Goal: Transaction & Acquisition: Purchase product/service

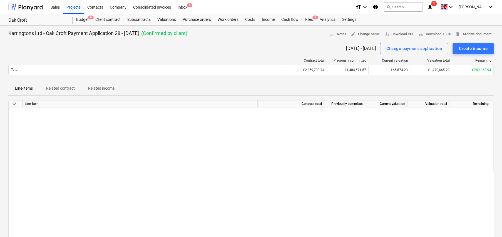
scroll to position [320, 0]
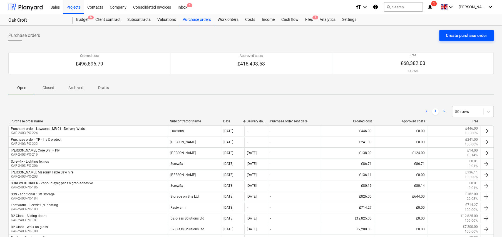
click at [467, 35] on div "Create purchase order" at bounding box center [466, 35] width 41 height 7
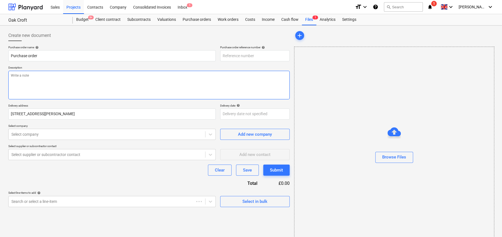
type textarea "x"
type input "KAR-2403-PO-225"
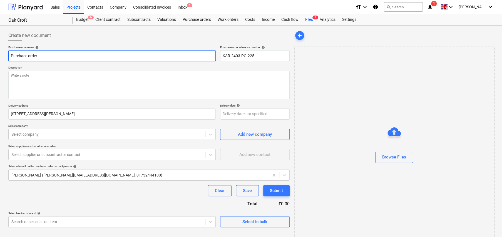
click at [93, 56] on input "Purchase order" at bounding box center [111, 55] width 207 height 11
type textarea "x"
type input "D"
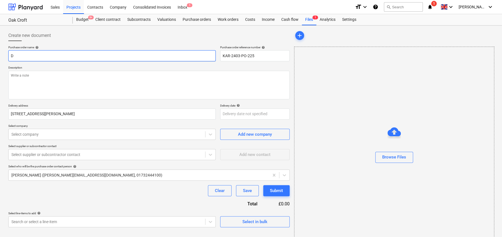
type textarea "x"
type input "Dr"
type textarea "x"
type input "Dry"
type textarea "x"
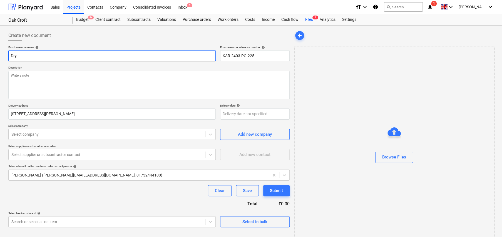
type input "Dryw"
type textarea "x"
type input "Drywa"
type textarea "x"
type input "Drywal"
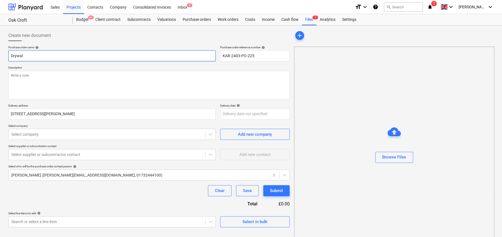
type textarea "x"
type input "Drywall"
type textarea "x"
type input "Drywall"
type textarea "x"
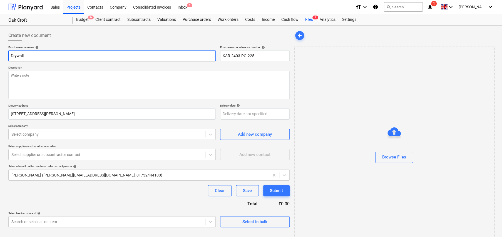
type input "Drywall S"
type textarea "x"
type input "Drywall Sc"
type textarea "x"
type input "Drywall Scr"
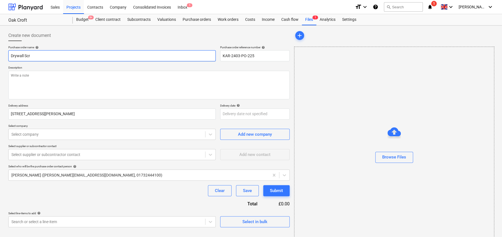
type textarea "x"
type input "Drywall Scre"
type textarea "x"
type input "Drywall Screw"
type textarea "x"
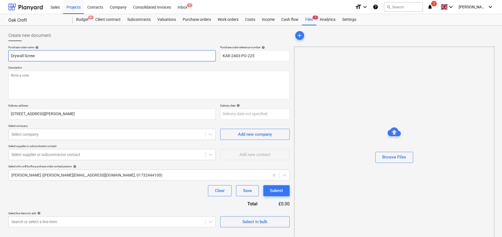
type input "Drywall Screws"
type textarea "x"
type input "TDrywall Screws"
type textarea "x"
type input "TRDrywall Screws"
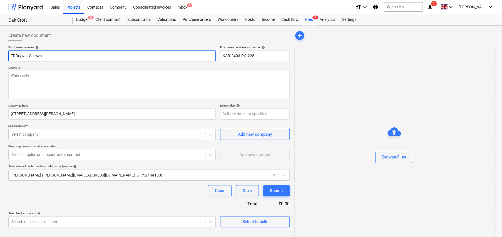
type textarea "x"
type input "TRADrywall Screws"
type textarea "x"
type input "TRAVDrywall Screws"
type textarea "x"
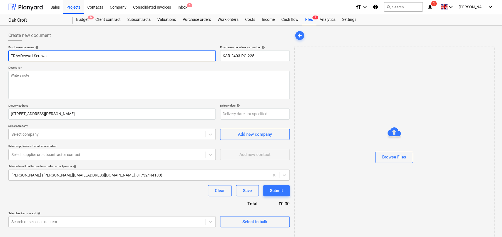
type input "TRAVIDrywall Screws"
type textarea "x"
type input "TRAVISDrywall Screws"
type textarea "x"
type input "[PERSON_NAME] Screws"
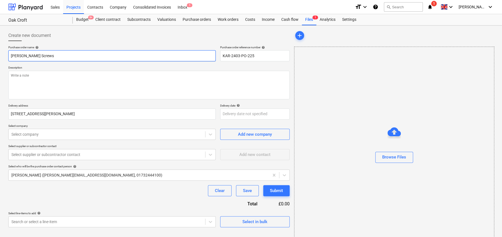
type textarea "x"
type input "[PERSON_NAME] -Drywall Screws"
type textarea "x"
type input "[PERSON_NAME] - Drywall Screws"
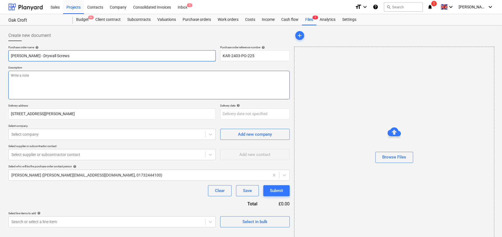
type textarea "x"
type textarea "C"
type textarea "x"
type textarea "Co"
type textarea "x"
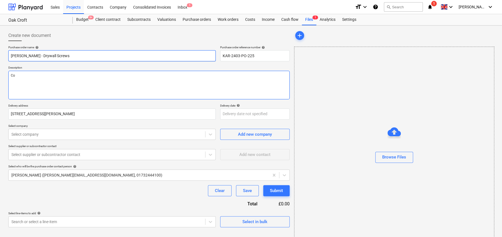
type textarea "Col"
type textarea "x"
type textarea "Coll"
type textarea "x"
type textarea "Colle"
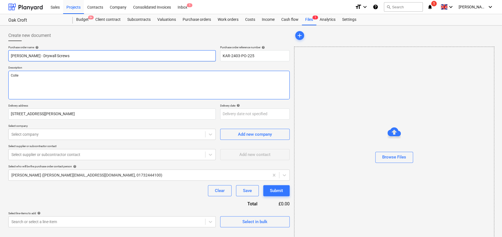
type textarea "x"
type textarea "Collec"
type textarea "x"
type textarea "Collect"
type textarea "x"
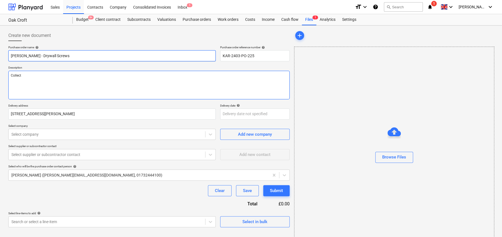
type textarea "Collecti"
type textarea "x"
type textarea "Collectio"
type textarea "x"
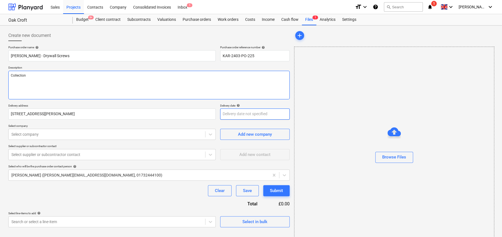
type textarea "Collection"
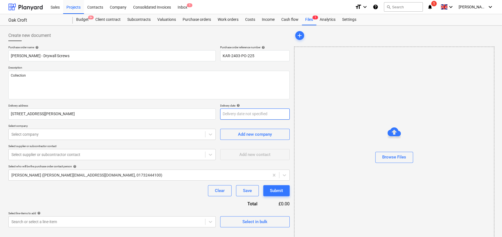
click at [248, 111] on body "Sales Projects Contacts Company Consolidated Invoices Inbox 1 format_size keybo…" at bounding box center [251, 118] width 502 height 237
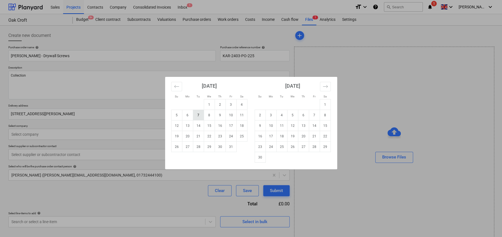
click at [200, 115] on td "7" at bounding box center [198, 115] width 11 height 11
type textarea "x"
type input "[DATE]"
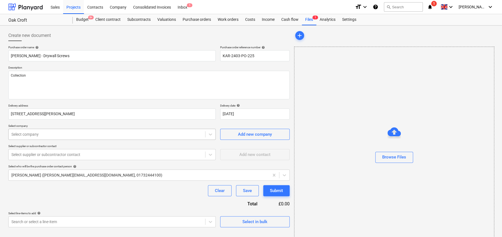
click at [66, 136] on div at bounding box center [106, 135] width 191 height 6
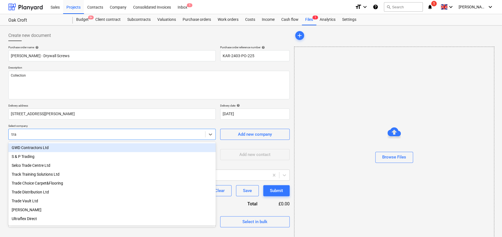
type input "trav"
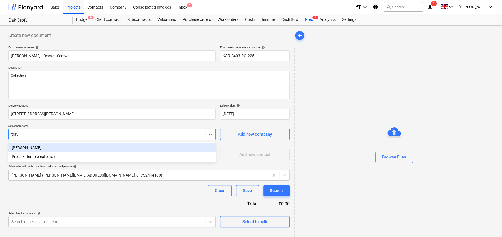
click at [36, 147] on div "[PERSON_NAME]" at bounding box center [111, 147] width 207 height 9
type textarea "x"
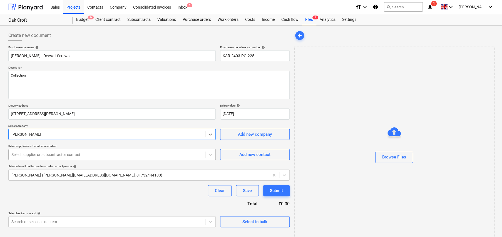
type textarea "x"
click at [70, 153] on div at bounding box center [106, 155] width 191 height 6
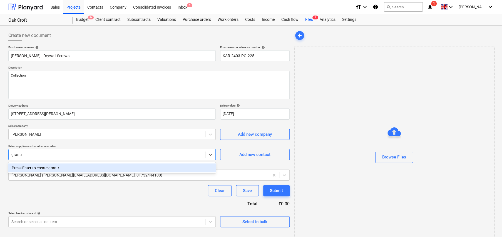
type input "grant"
type textarea "x"
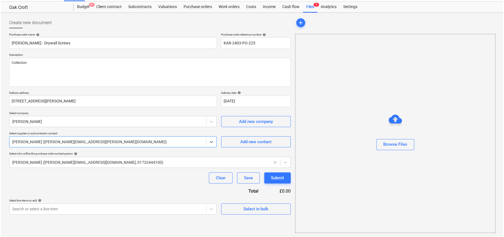
scroll to position [13, 0]
click at [255, 214] on button "Select in bulk" at bounding box center [255, 209] width 70 height 11
type textarea "x"
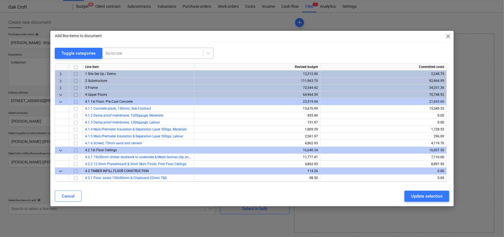
click at [141, 52] on div at bounding box center [152, 54] width 95 height 6
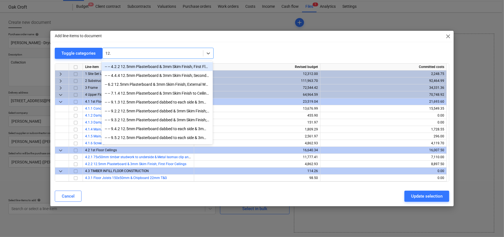
type input "12.5"
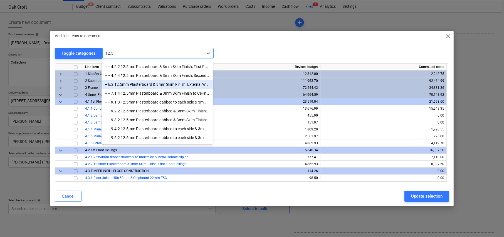
click at [166, 84] on div "-- 6.2 12.5mm Plasterboard & 3mm Skim Finish; External Walls" at bounding box center [156, 84] width 111 height 9
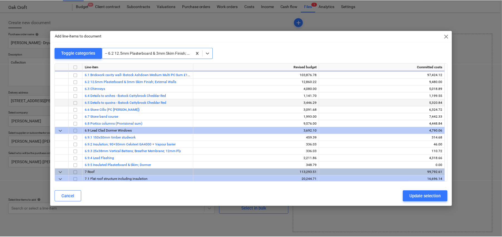
scroll to position [445, 0]
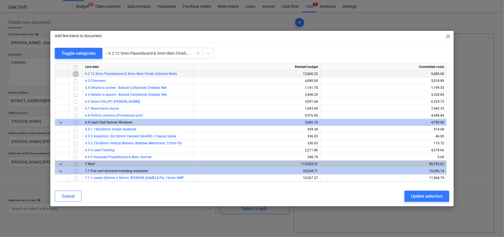
click at [75, 73] on input "checkbox" at bounding box center [75, 74] width 7 height 7
click at [428, 195] on div "Update selection" at bounding box center [426, 196] width 31 height 7
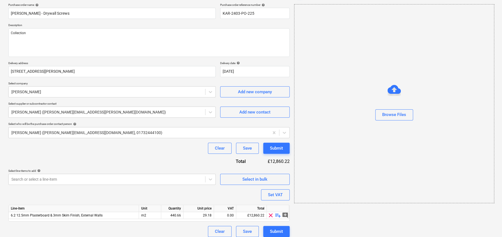
scroll to position [47, 0]
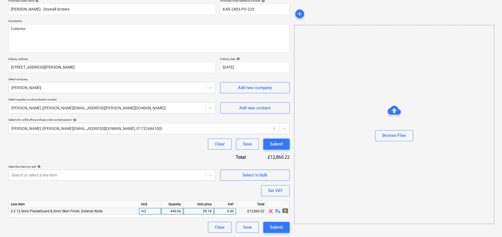
click at [279, 211] on span "playlist_add" at bounding box center [278, 211] width 7 height 7
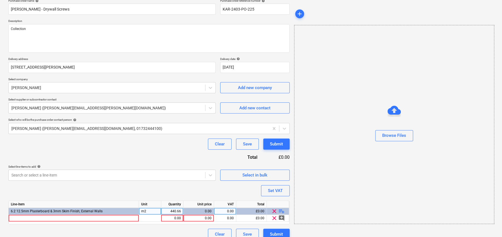
click at [282, 210] on span "playlist_add" at bounding box center [281, 211] width 7 height 7
type textarea "x"
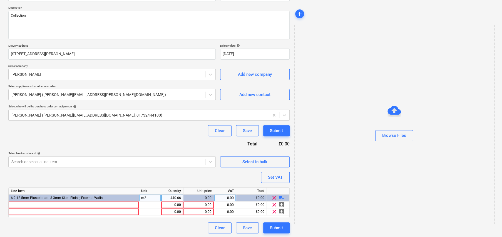
scroll to position [61, 0]
click at [102, 204] on div at bounding box center [74, 204] width 130 height 7
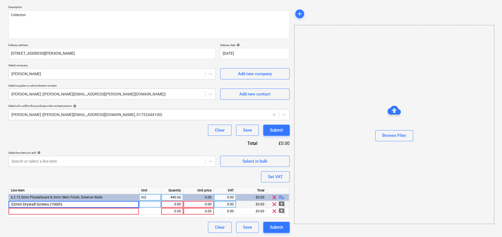
type input "32mm Drywall Screws (1000's)"
type textarea "x"
type input "BX"
type textarea "x"
type input "20"
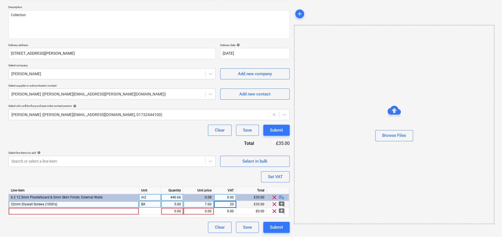
type textarea "x"
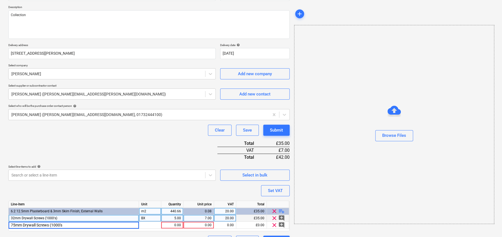
type input "75mm Drywall Screws (1000's)"
type textarea "x"
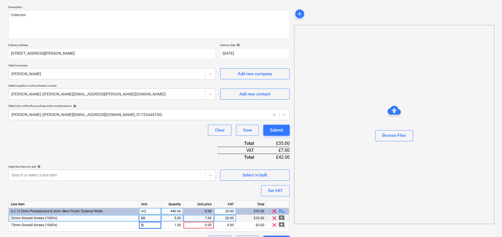
type input "BX"
type textarea "x"
type input "8.50"
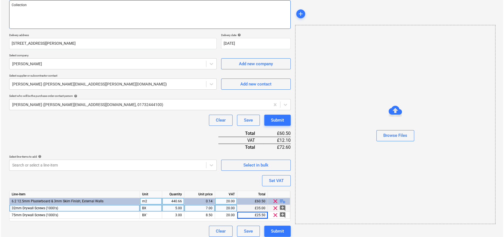
scroll to position [74, 0]
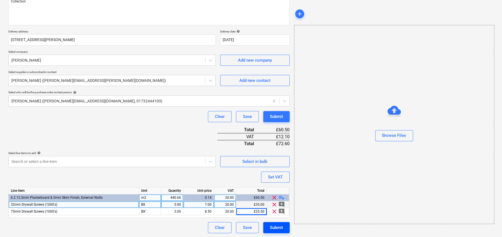
click at [278, 226] on div "Submit" at bounding box center [276, 227] width 13 height 7
type textarea "x"
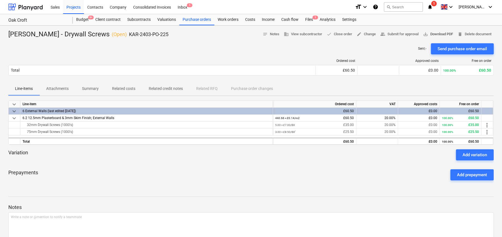
click at [431, 35] on span "save_alt Download PDF" at bounding box center [438, 34] width 30 height 6
